Goal: Transaction & Acquisition: Purchase product/service

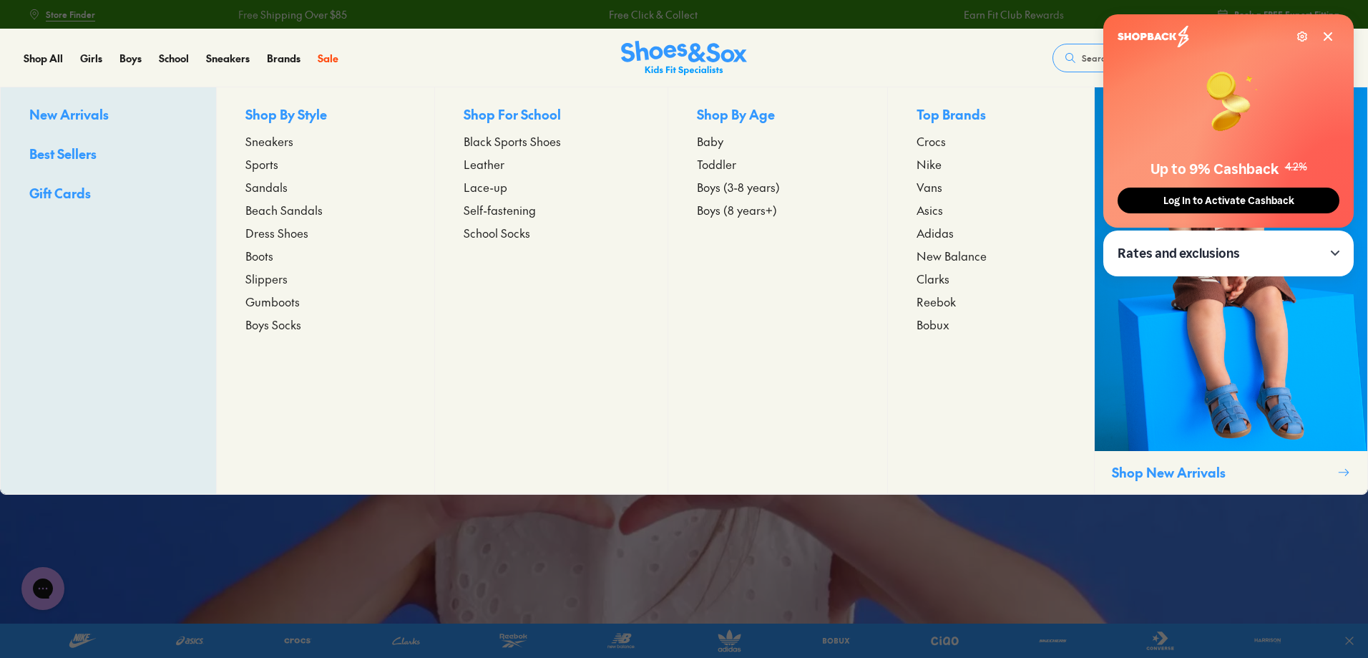
click at [254, 144] on span "Sneakers" at bounding box center [269, 140] width 48 height 17
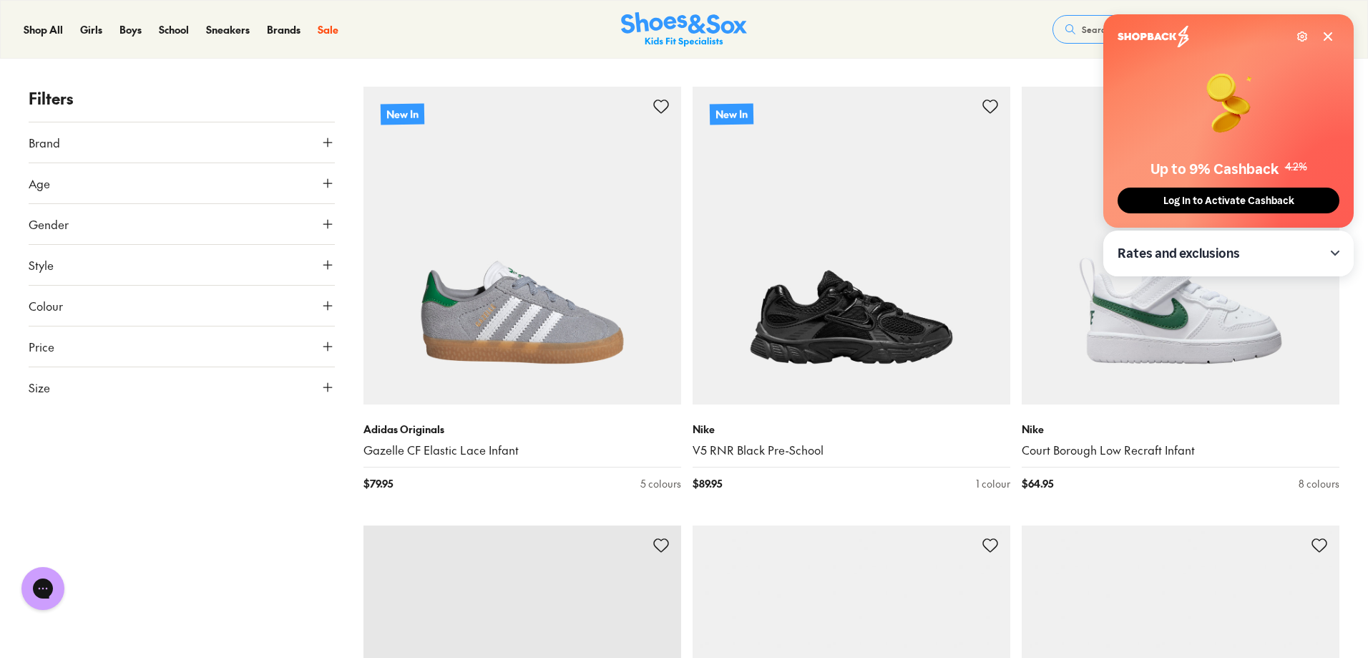
click at [1325, 34] on icon at bounding box center [1328, 36] width 7 height 7
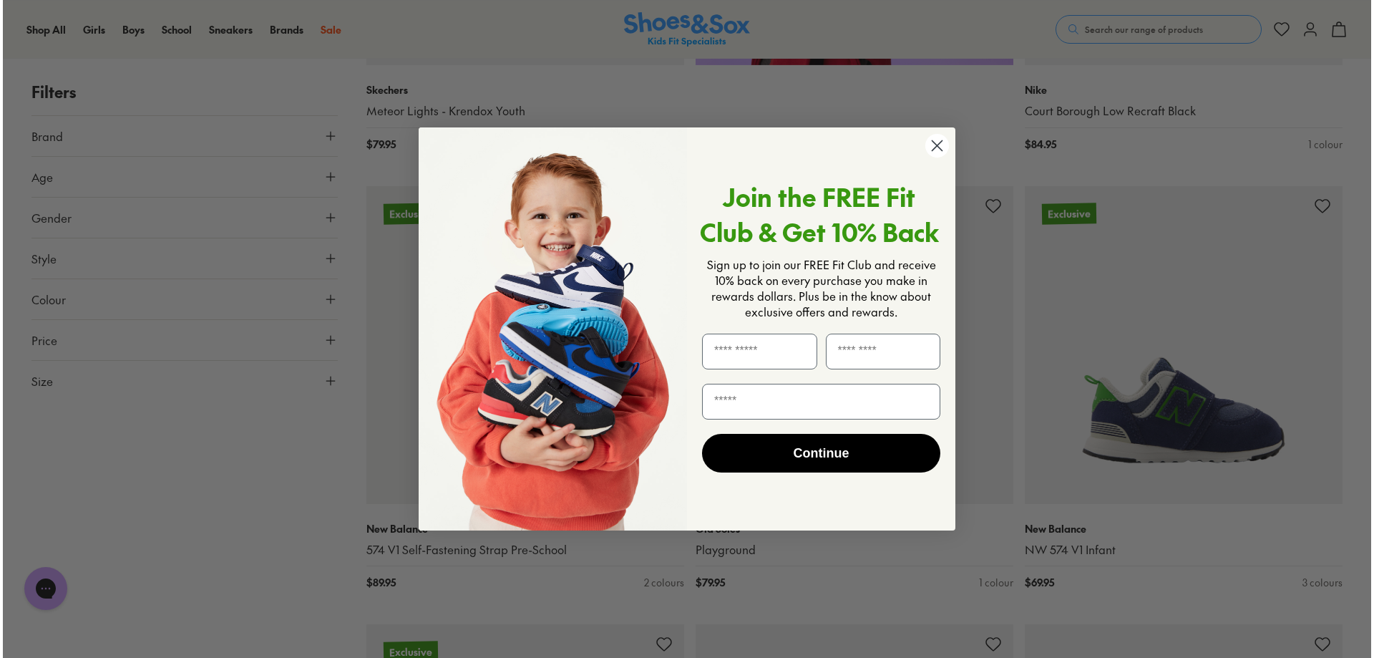
scroll to position [1434, 0]
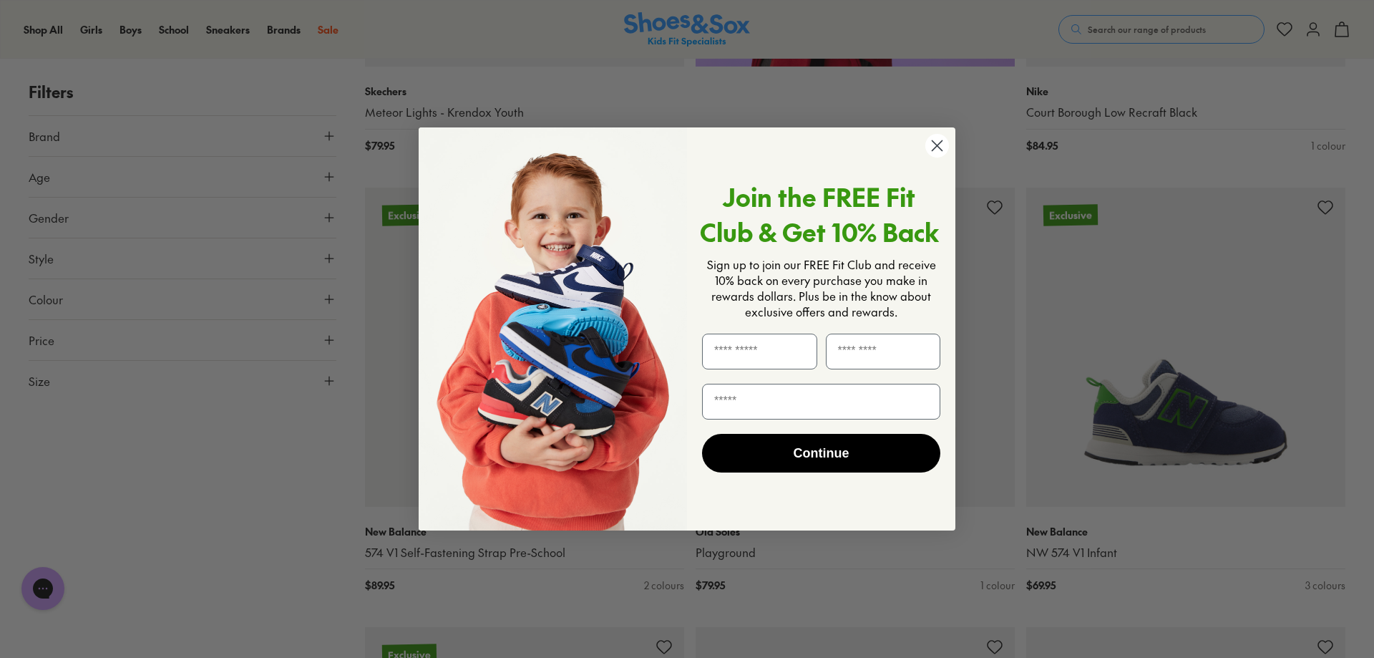
click at [931, 147] on circle "Close dialog" at bounding box center [937, 146] width 24 height 24
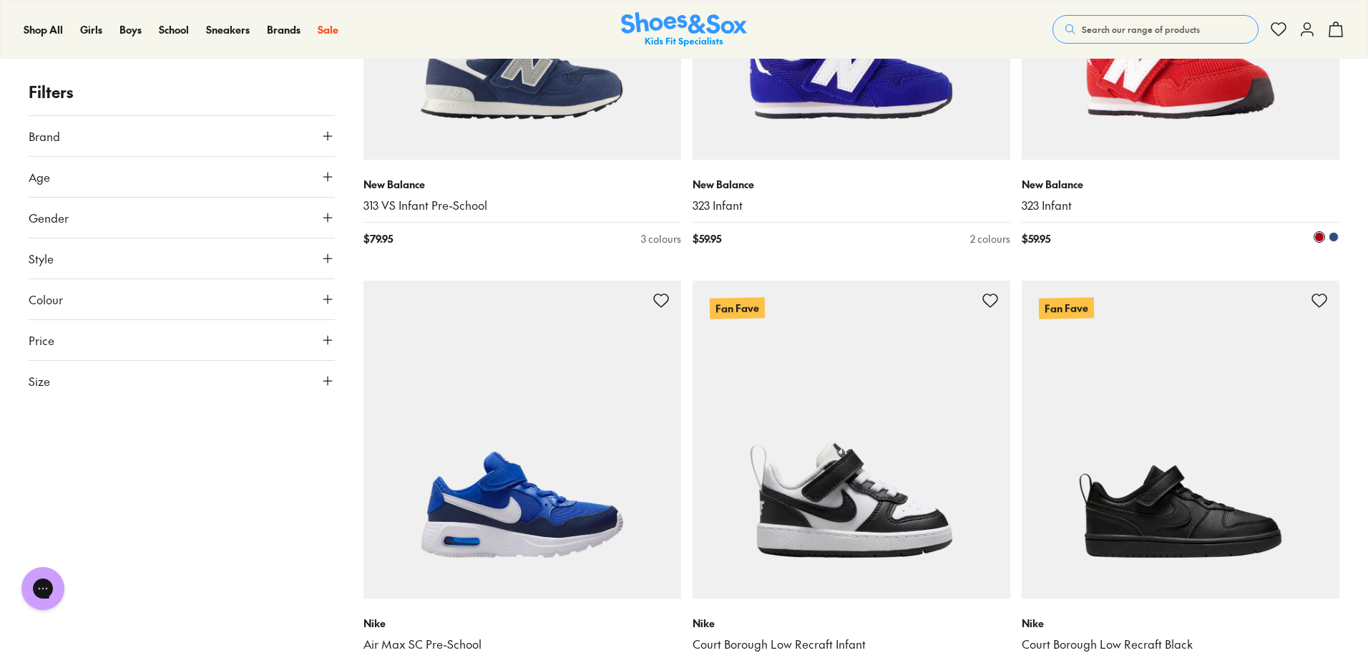
scroll to position [4150, 0]
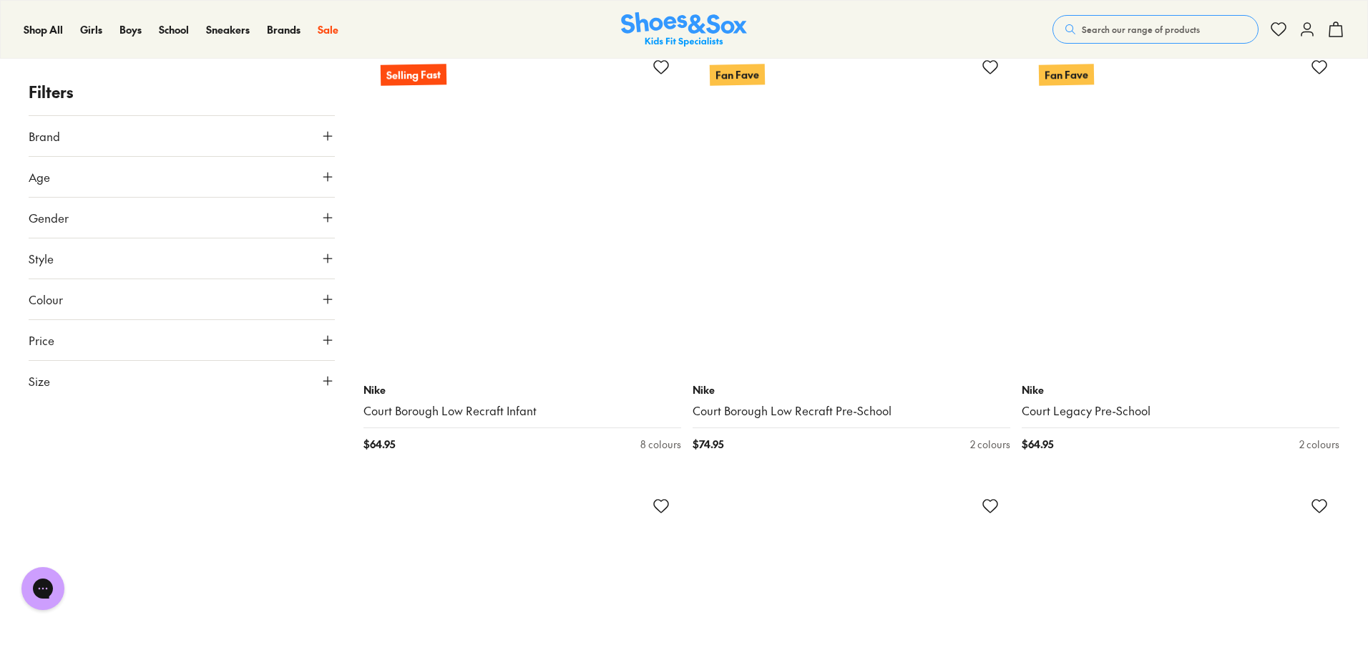
scroll to position [8945, 0]
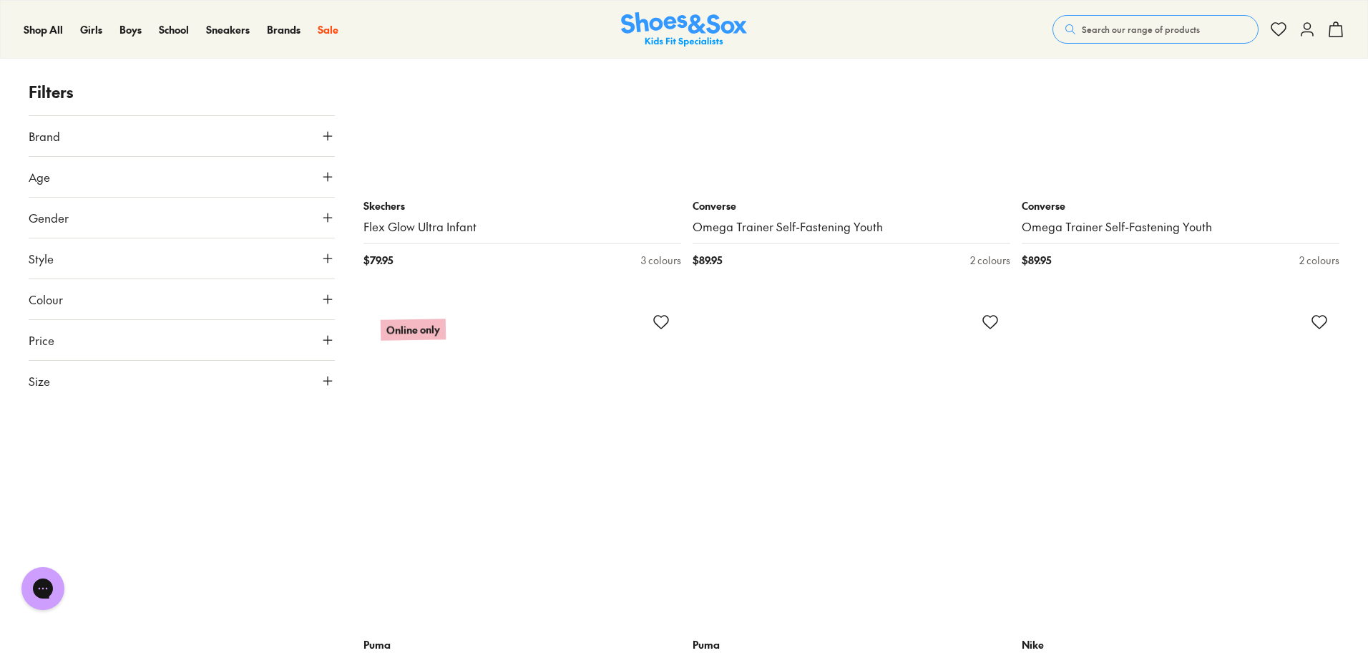
scroll to position [12809, 0]
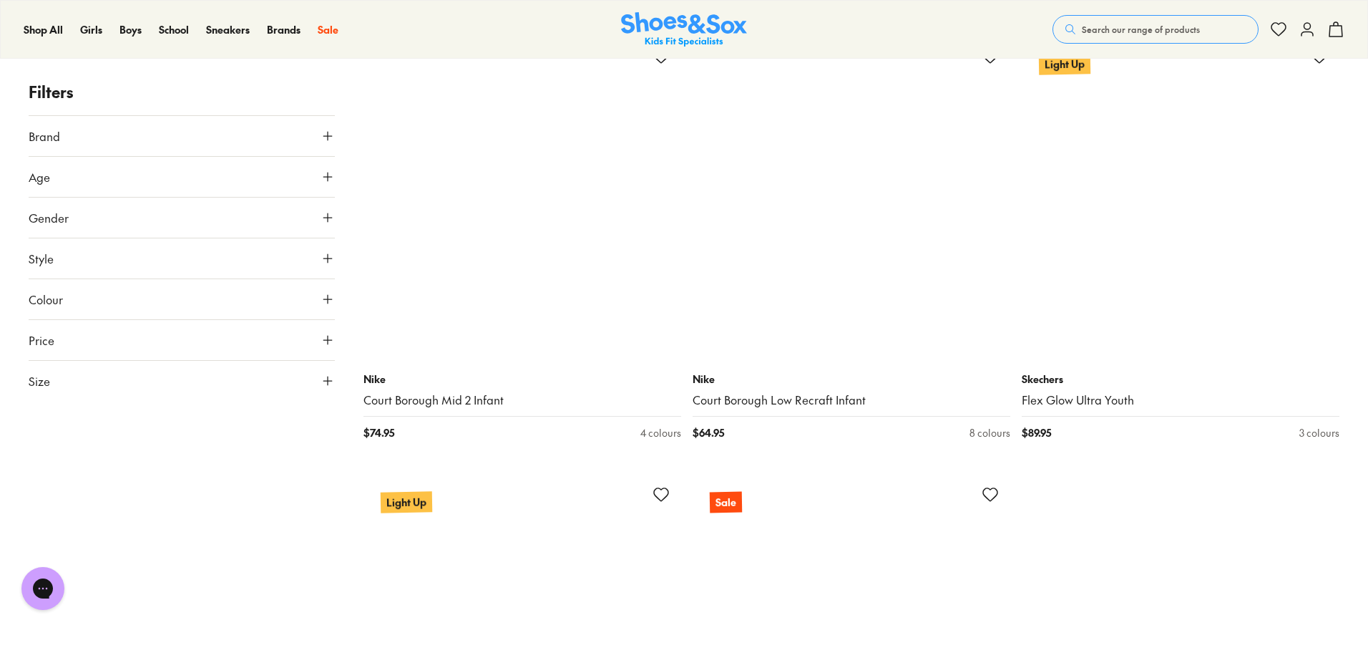
scroll to position [18606, 0]
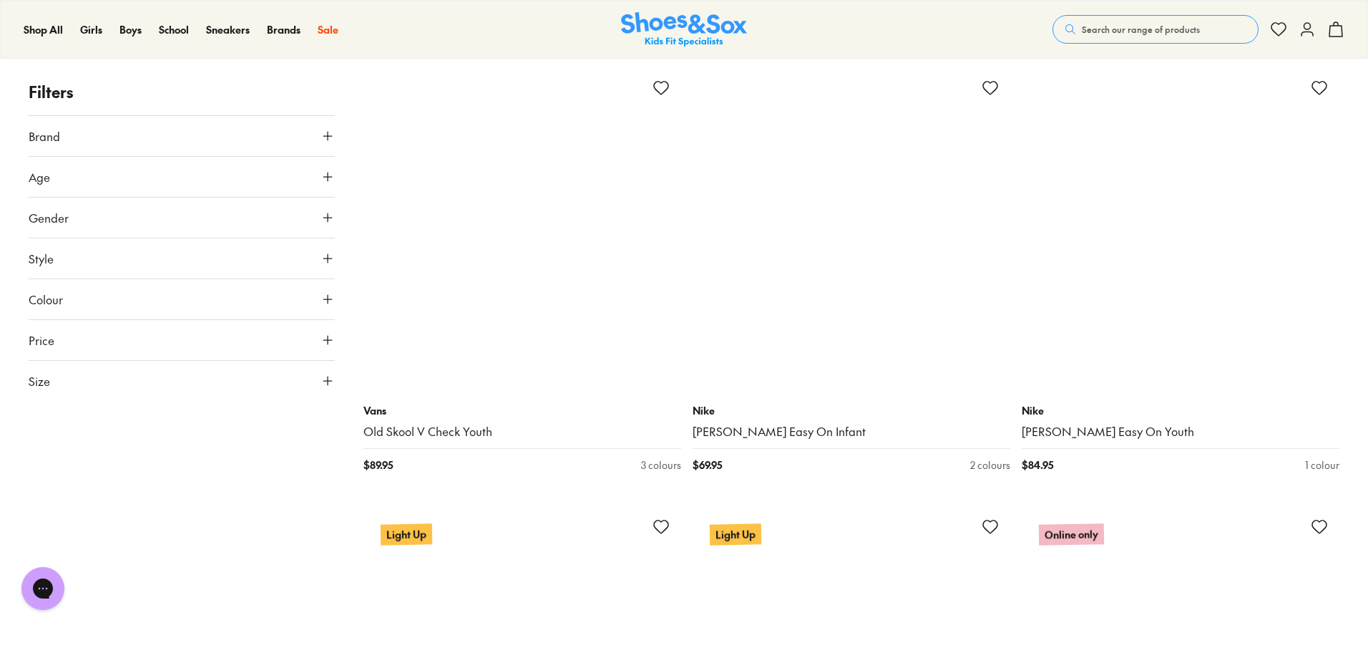
scroll to position [22184, 0]
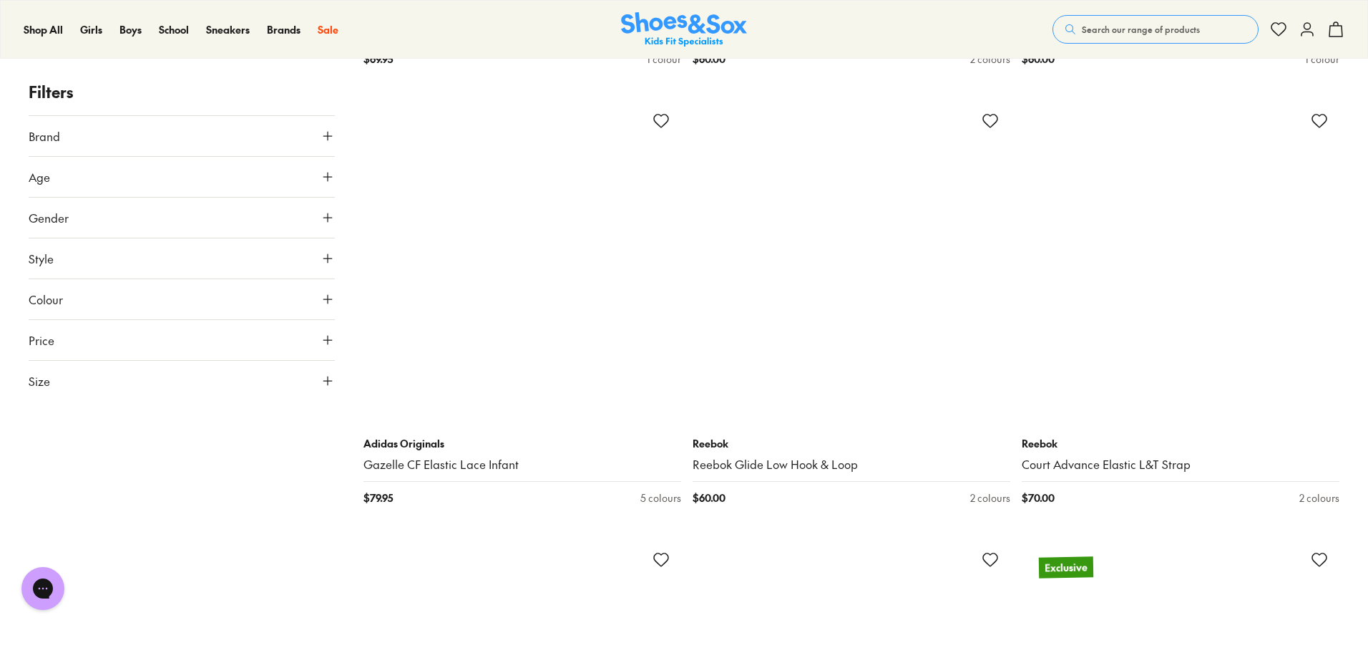
scroll to position [27408, 0]
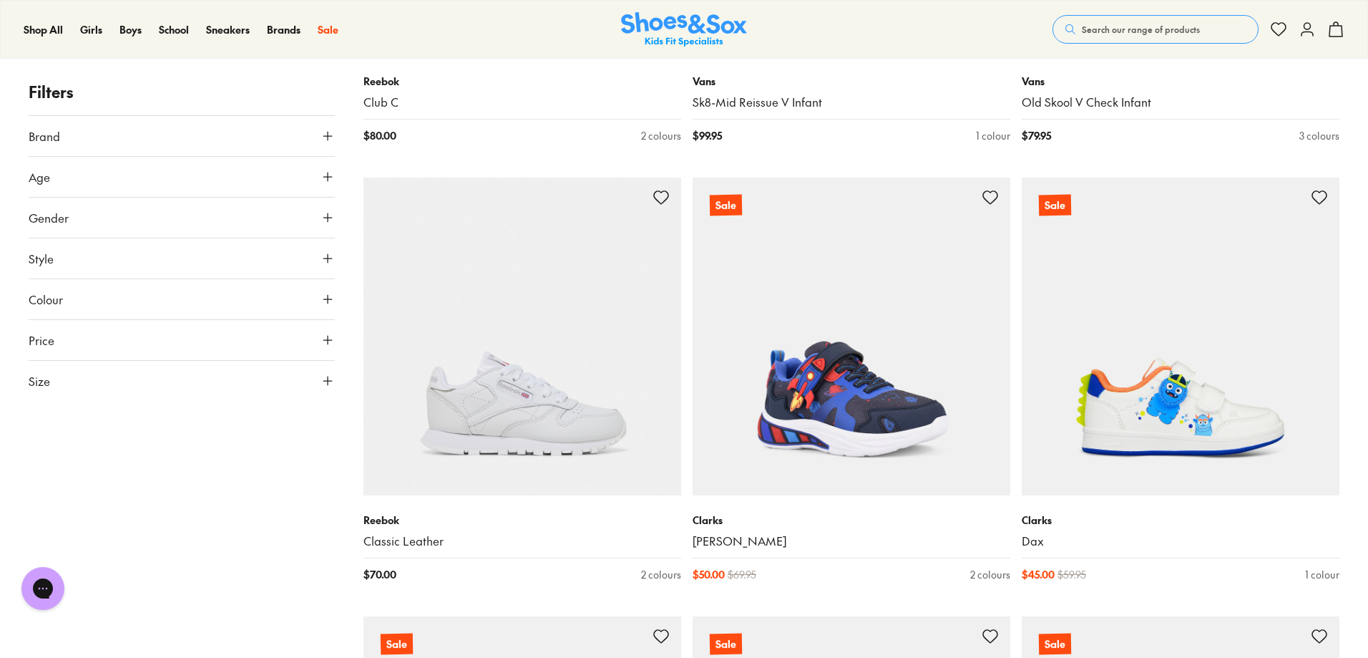
scroll to position [31272, 0]
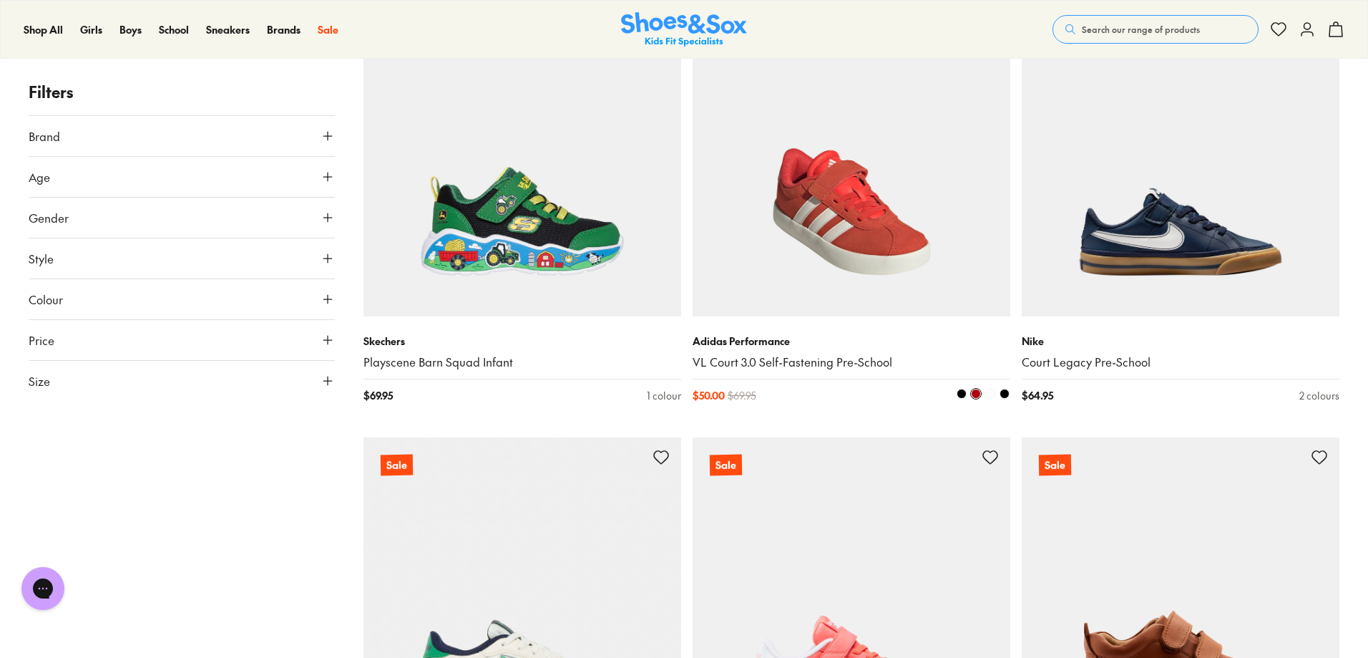
scroll to position [32989, 0]
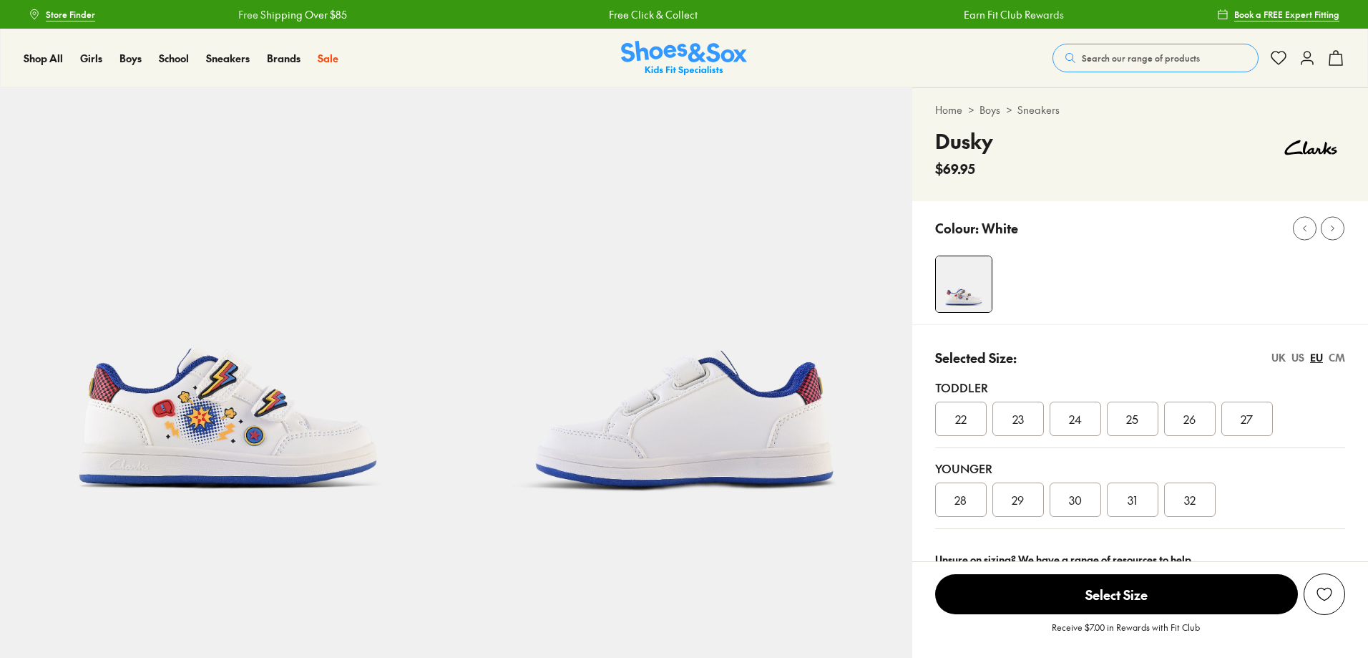
select select "*"
click at [223, 401] on img at bounding box center [228, 315] width 456 height 456
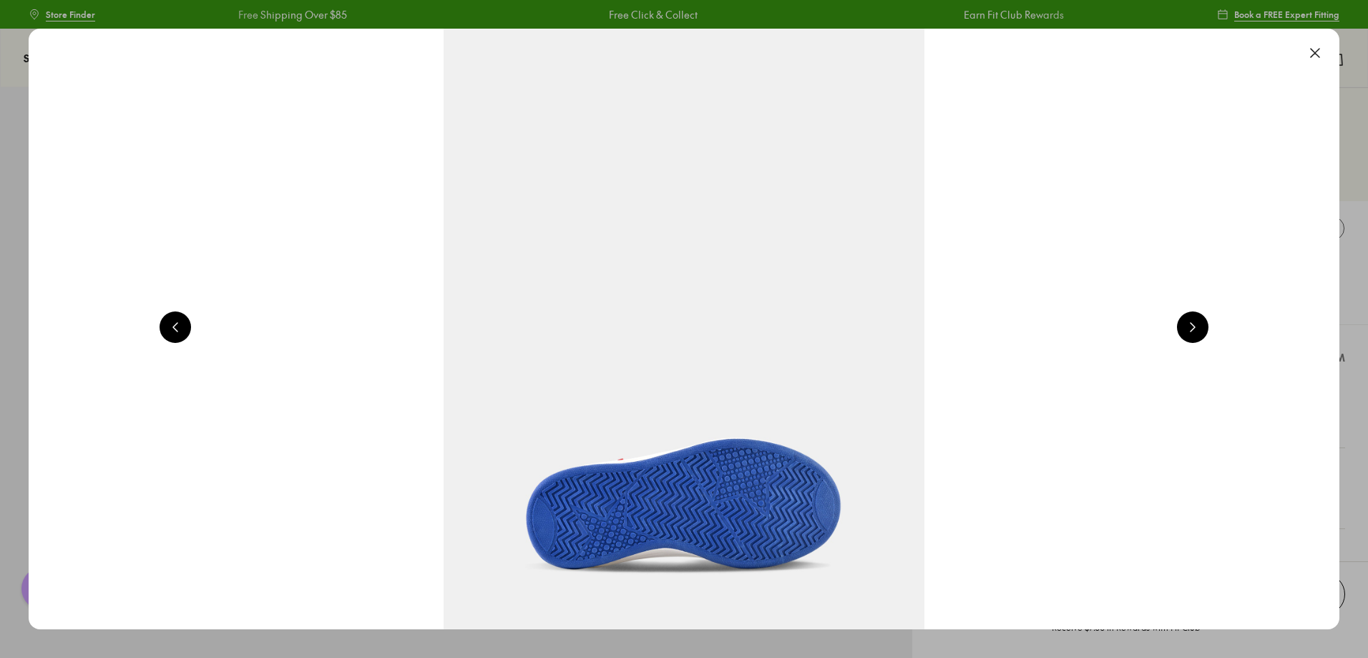
scroll to position [0, 1317]
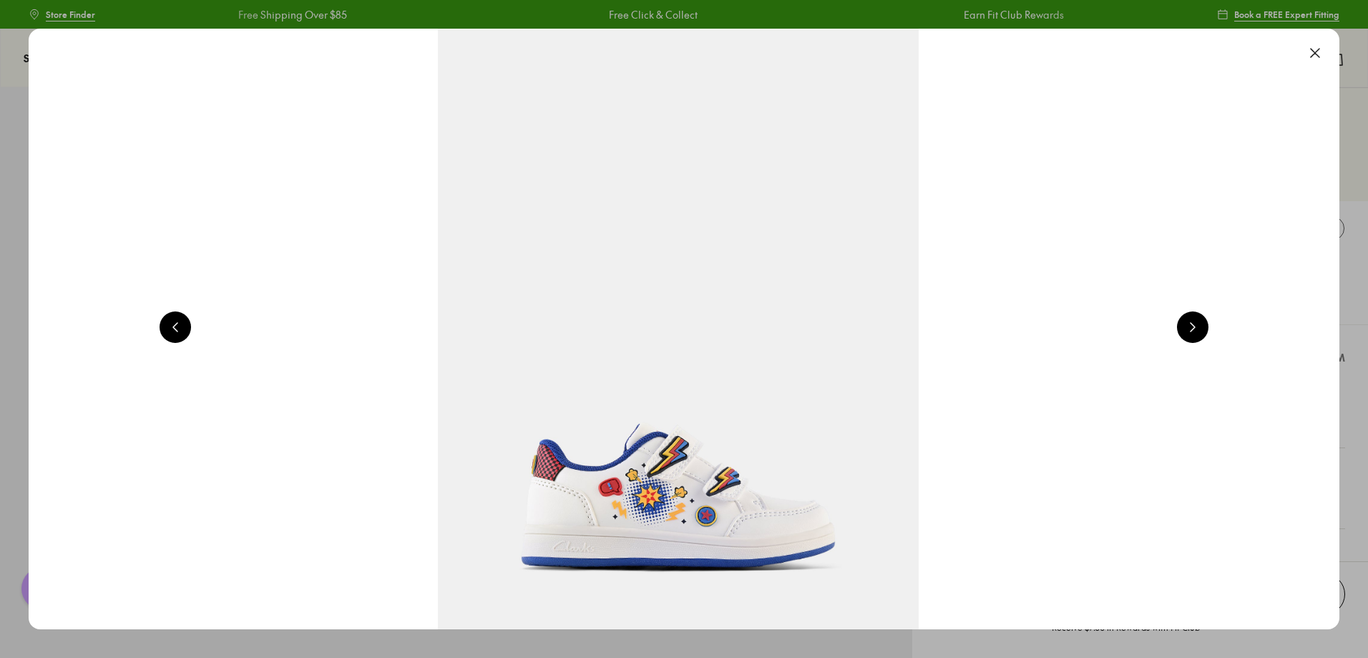
click at [718, 493] on img at bounding box center [678, 329] width 1311 height 600
click at [1193, 330] on button at bounding box center [1192, 326] width 31 height 31
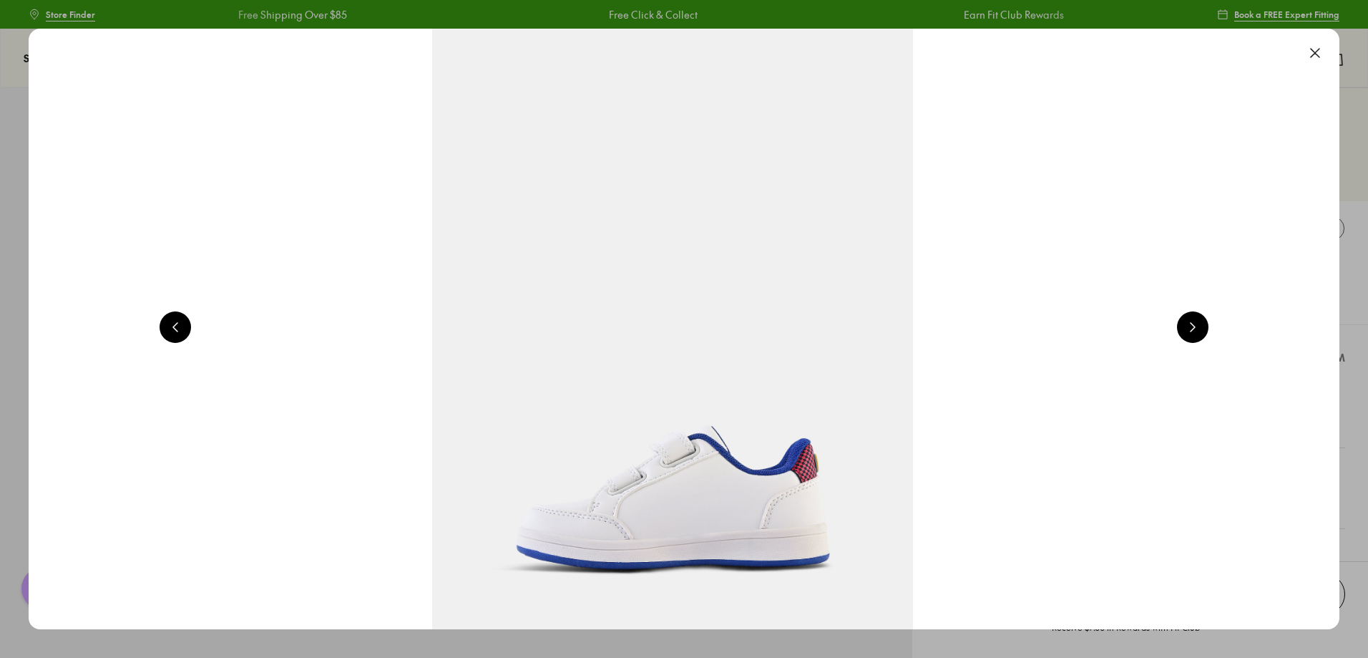
click at [1193, 330] on button at bounding box center [1192, 326] width 31 height 31
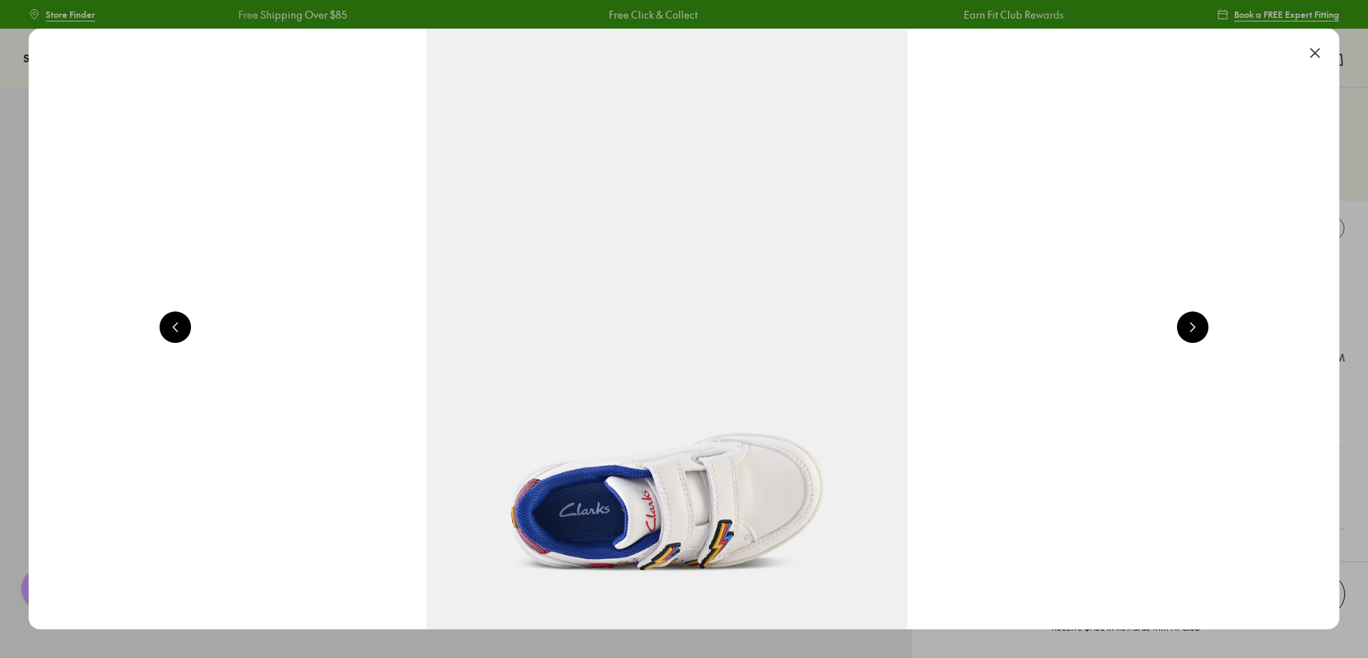
click at [1193, 330] on button at bounding box center [1192, 326] width 31 height 31
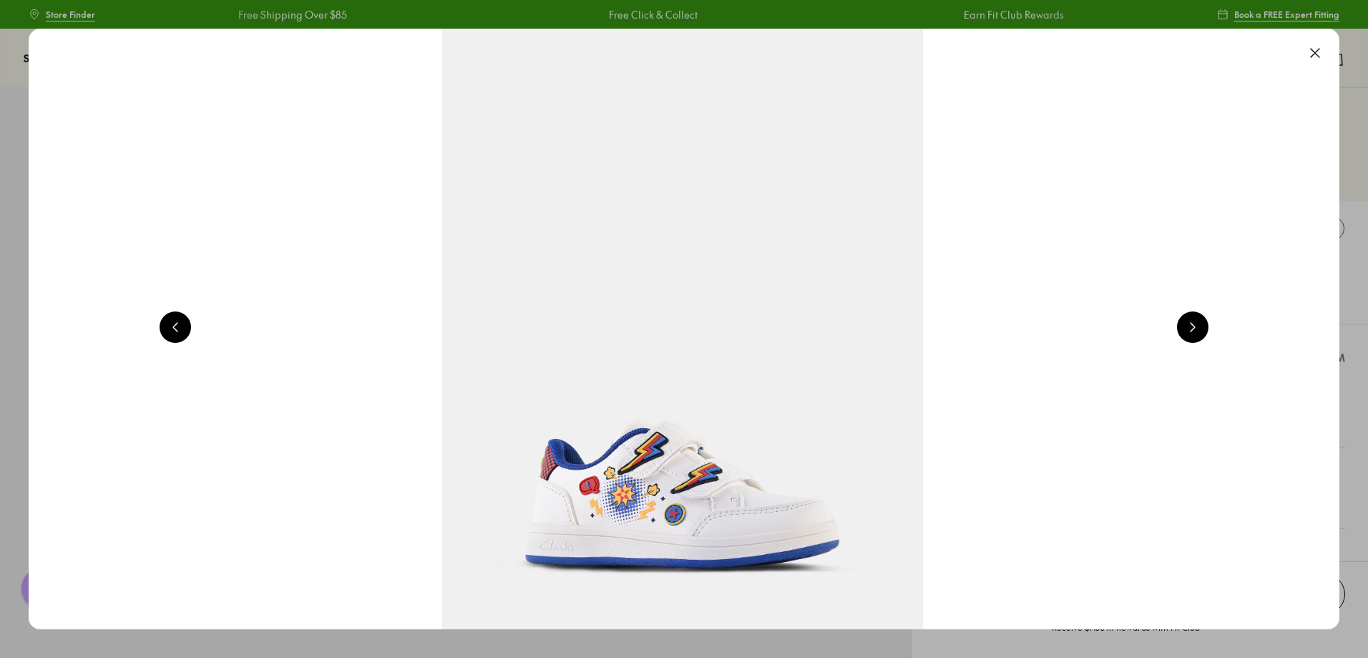
scroll to position [0, 5267]
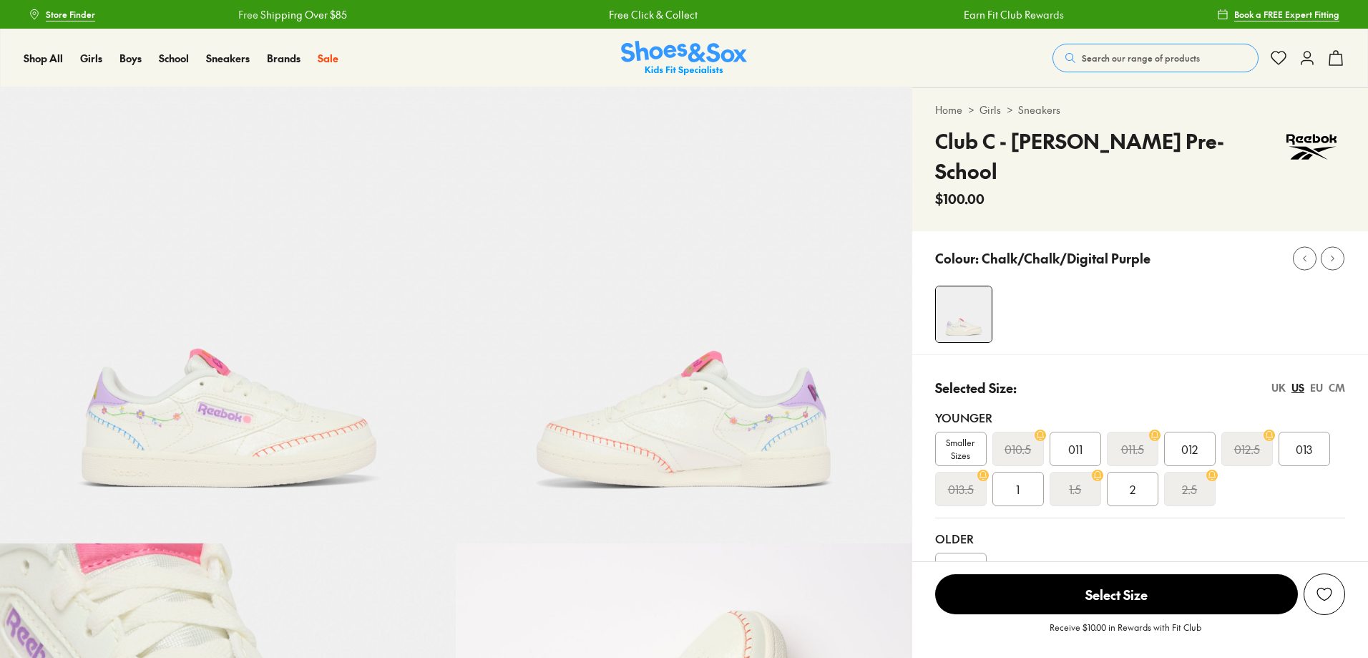
select select "*"
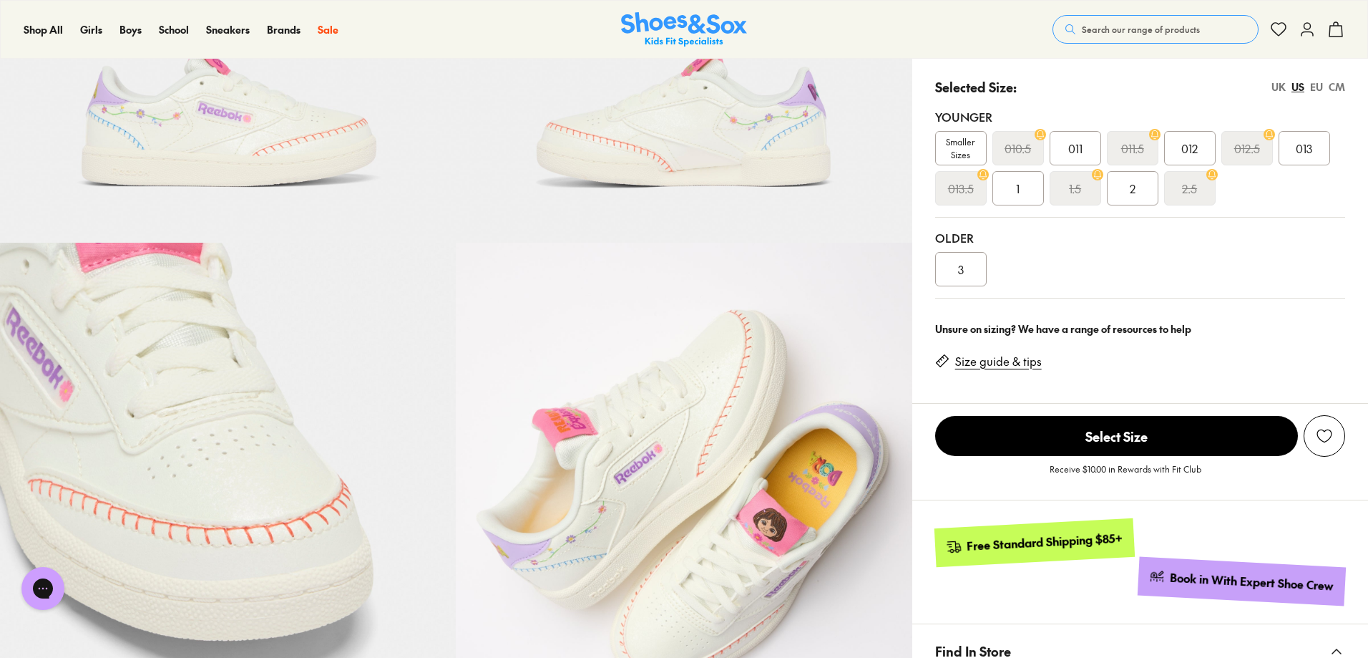
scroll to position [429, 0]
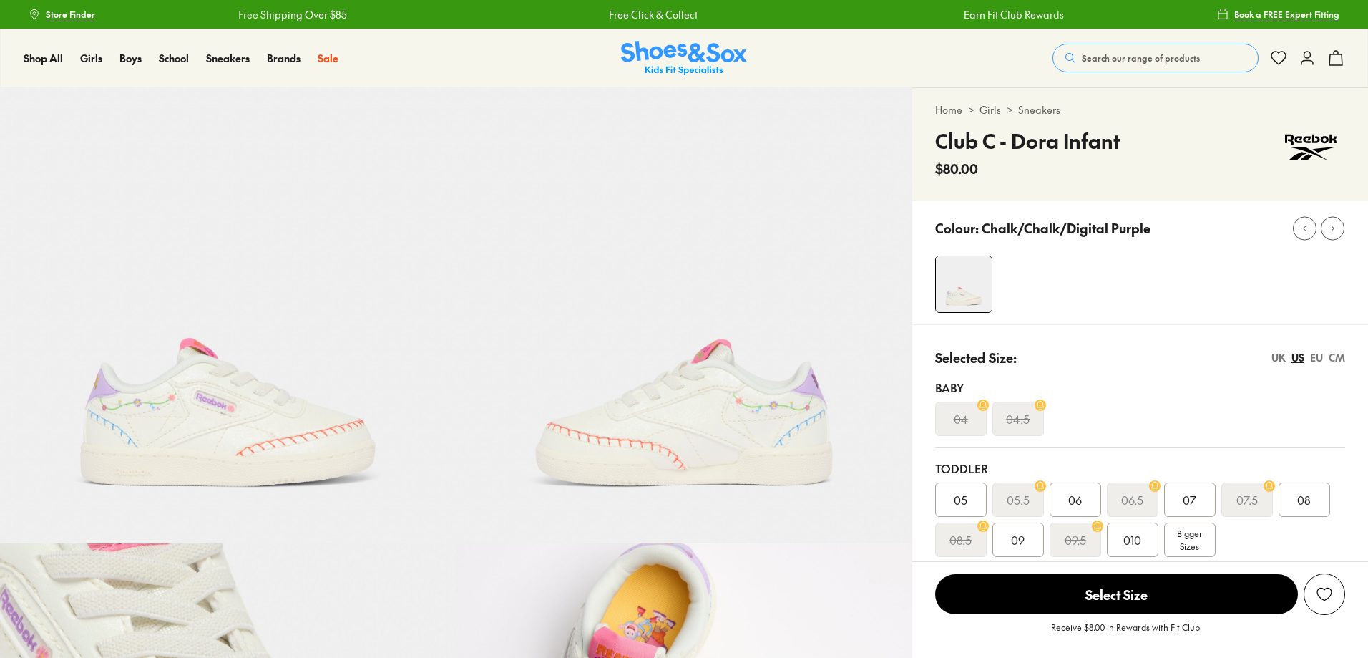
select select "*"
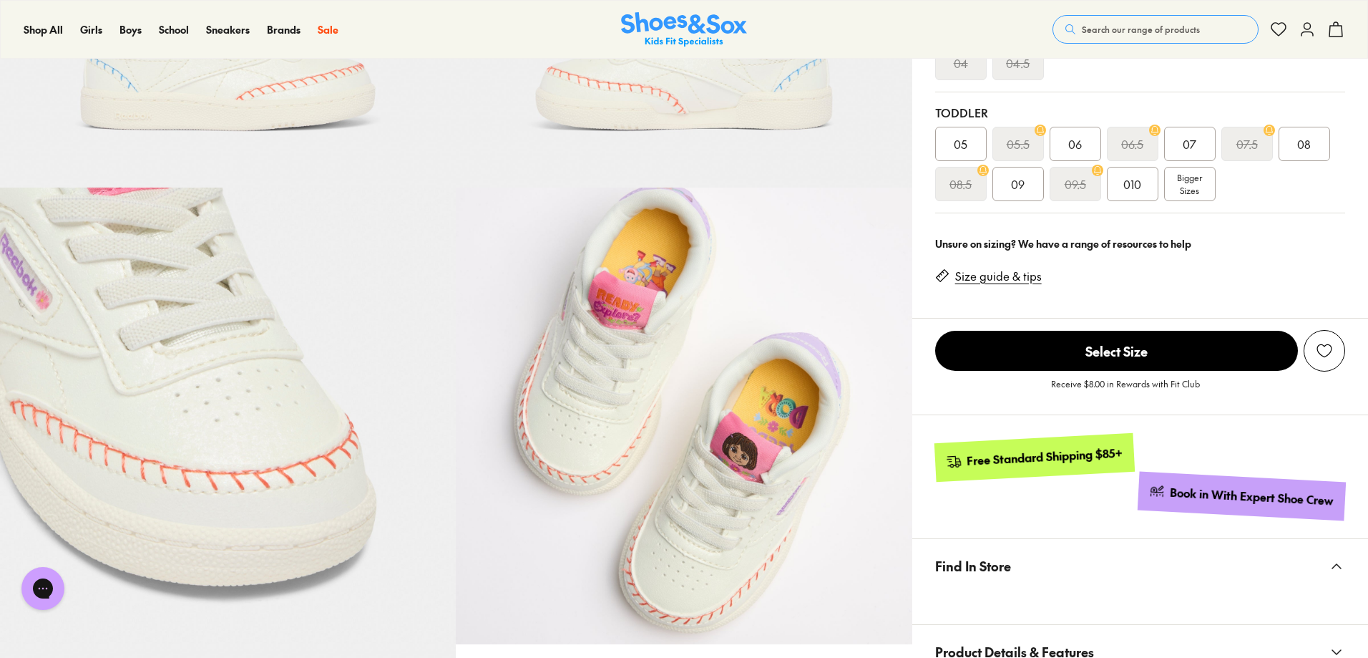
scroll to position [358, 0]
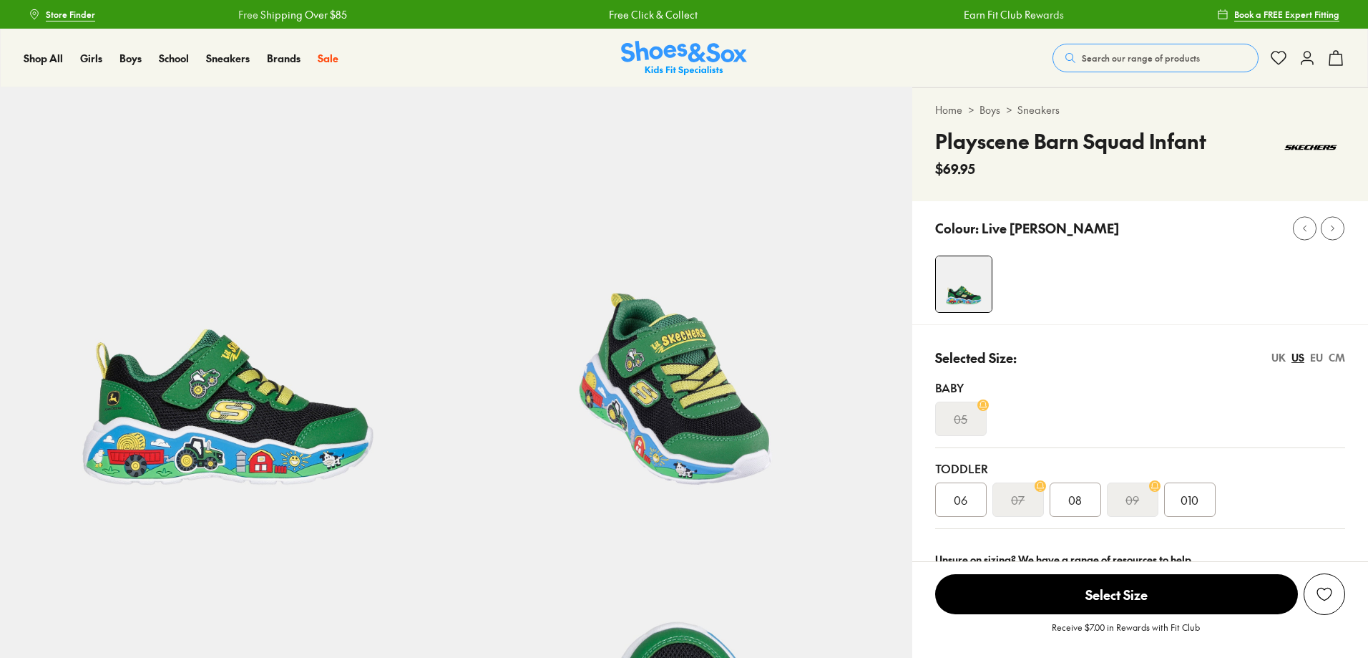
select select "*"
